Goal: Information Seeking & Learning: Learn about a topic

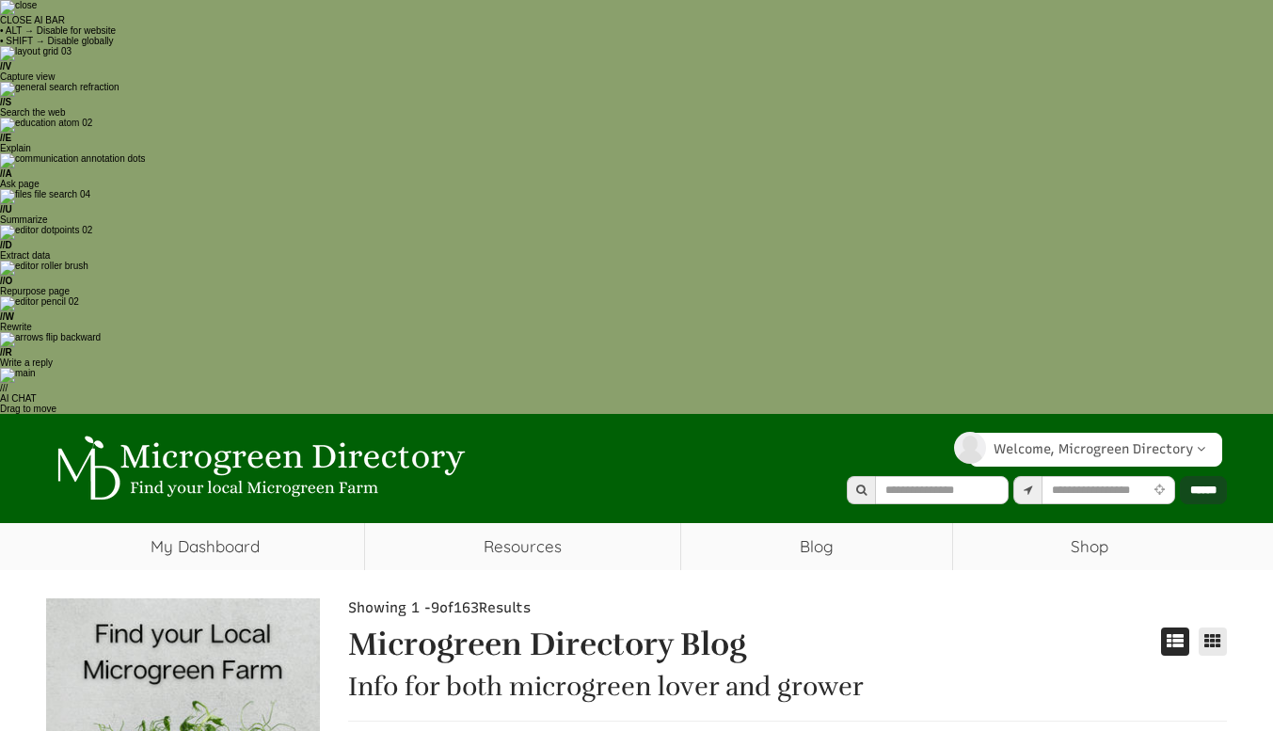
select select "Language Translate Widget"
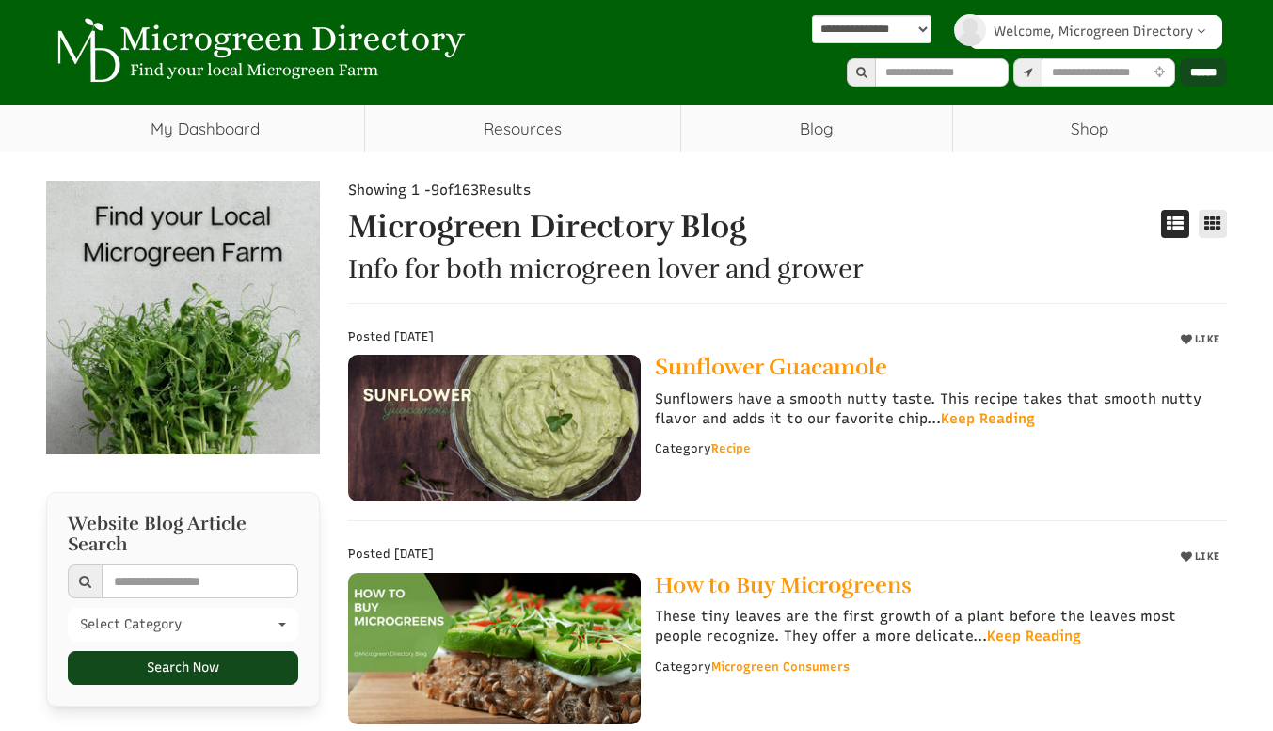
scroll to position [419, 0]
